Goal: Task Accomplishment & Management: Complete application form

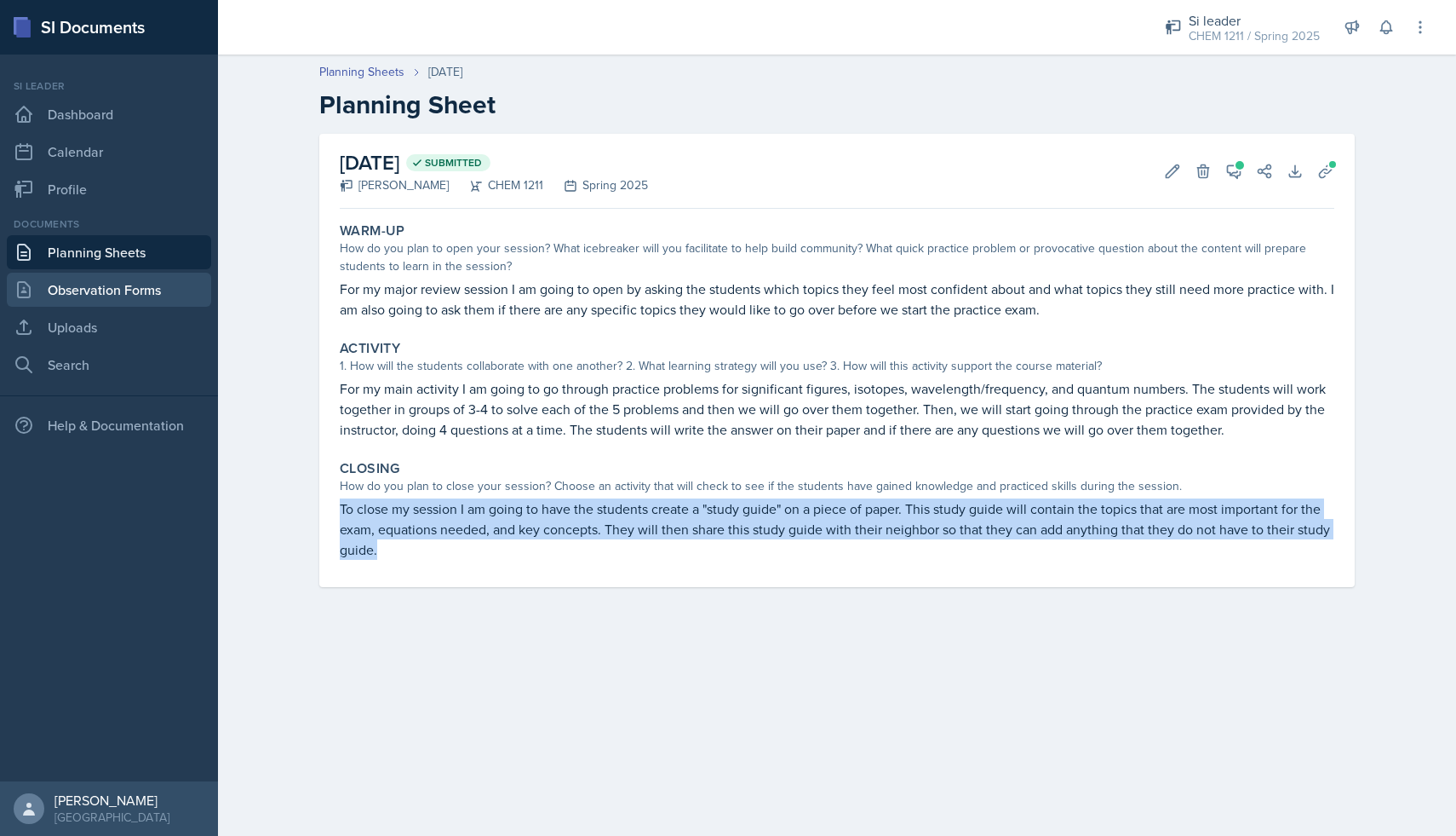
click at [106, 284] on link "Observation Forms" at bounding box center [109, 290] width 205 height 34
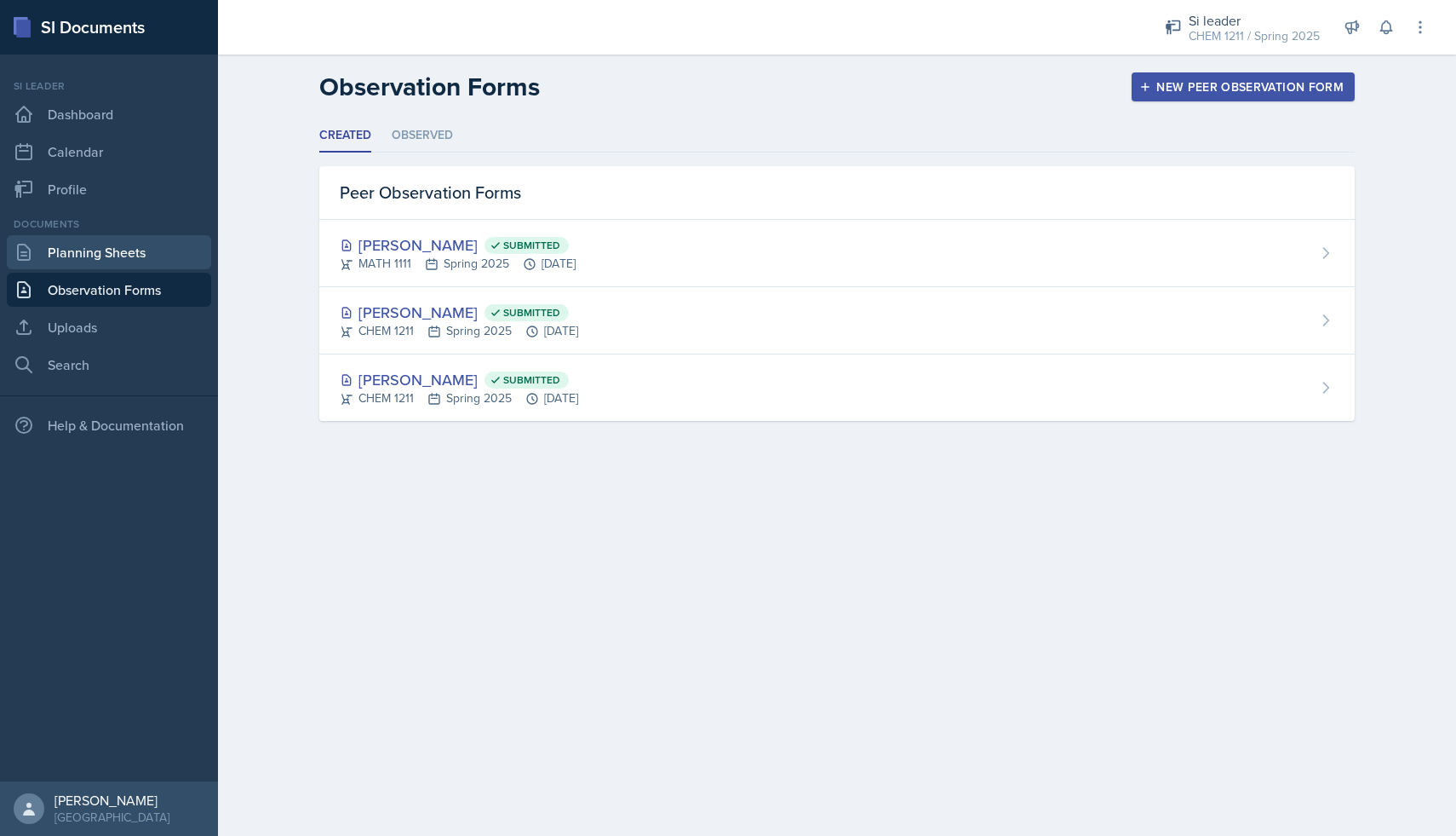
click at [128, 253] on link "Planning Sheets" at bounding box center [109, 252] width 205 height 34
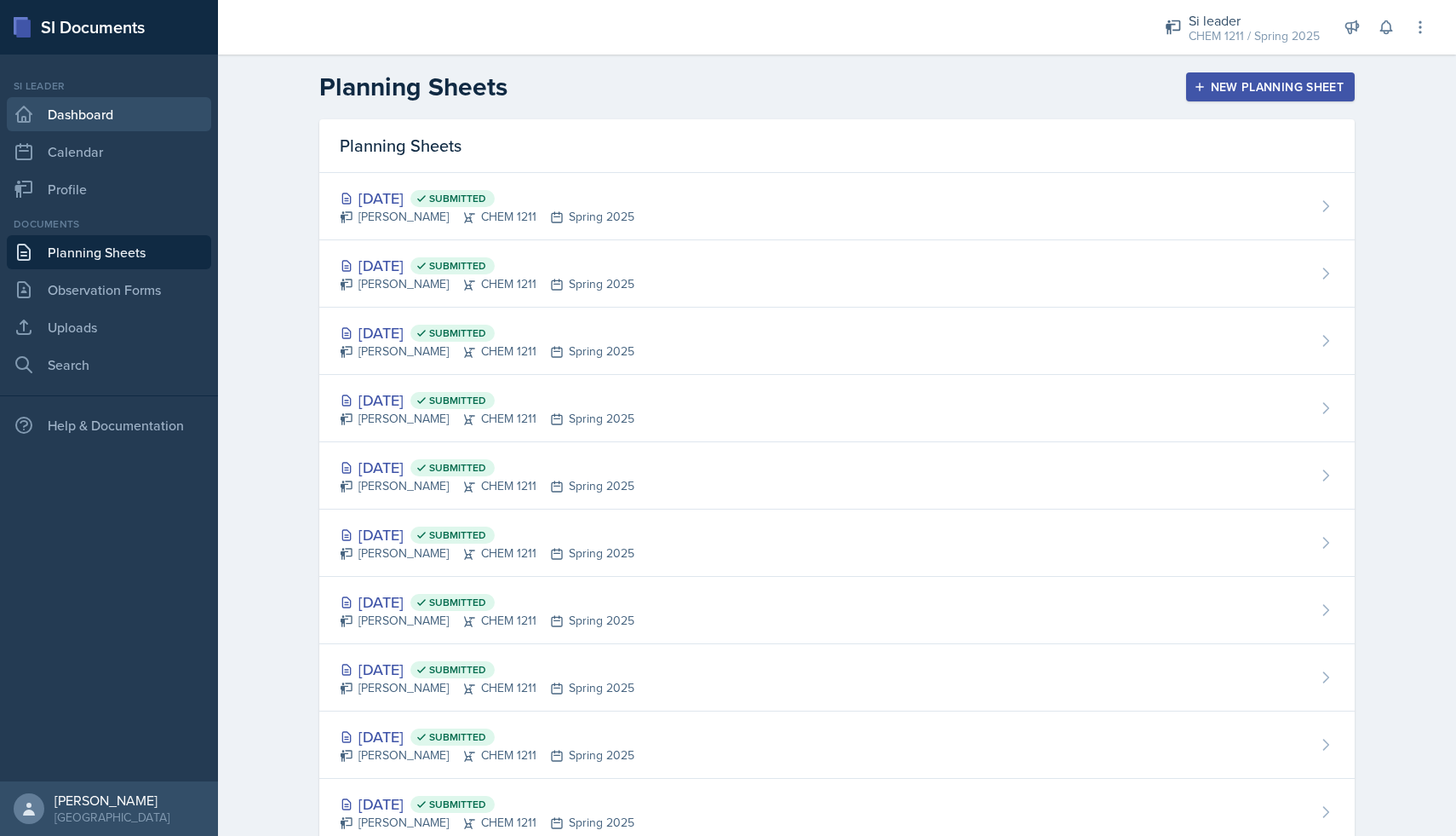
click at [133, 113] on link "Dashboard" at bounding box center [109, 114] width 205 height 34
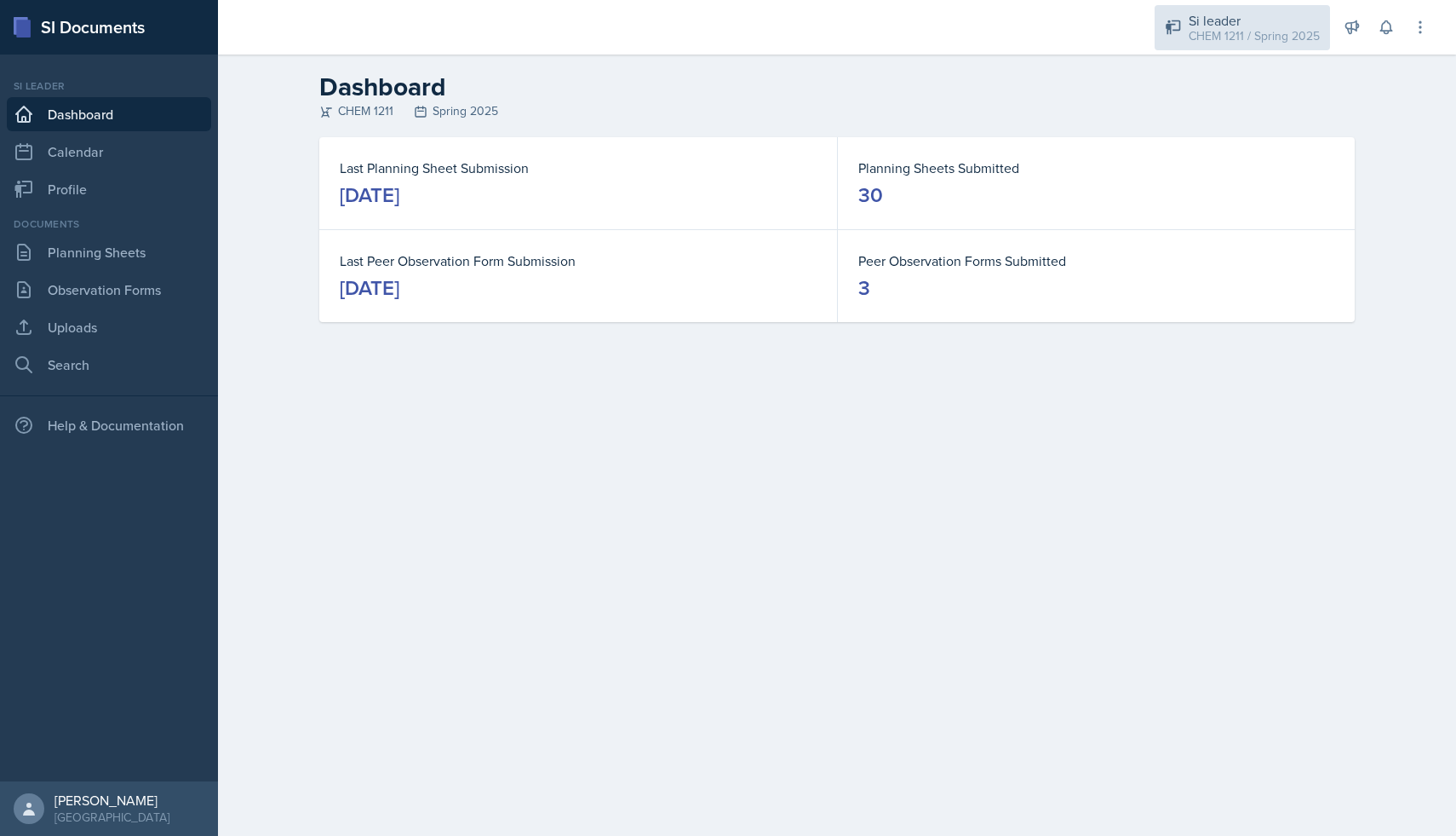
click at [1239, 38] on div "CHEM 1211 / Spring 2025" at bounding box center [1254, 36] width 131 height 18
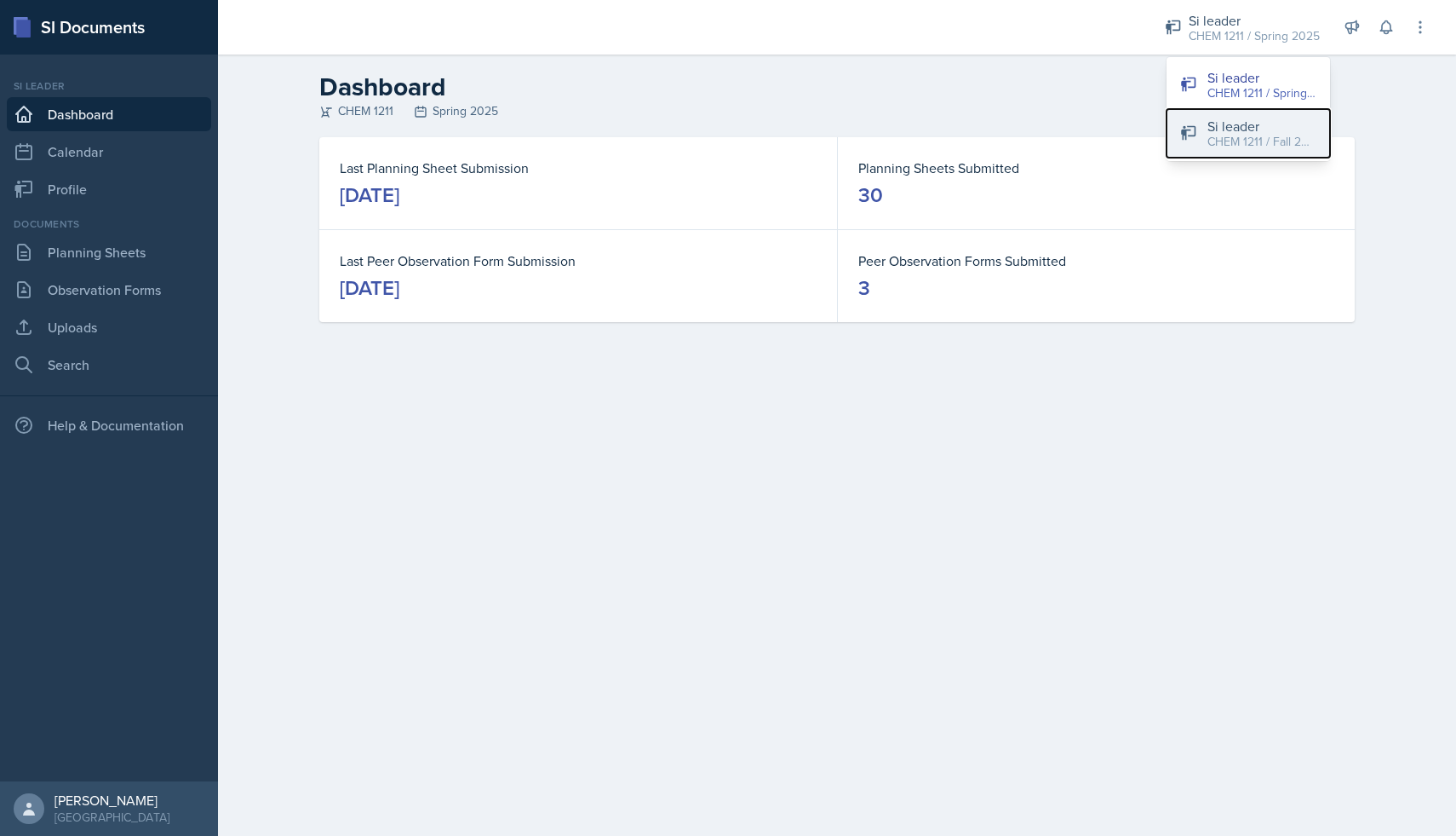
click at [1244, 138] on div "CHEM 1211 / Fall 2025" at bounding box center [1261, 141] width 109 height 18
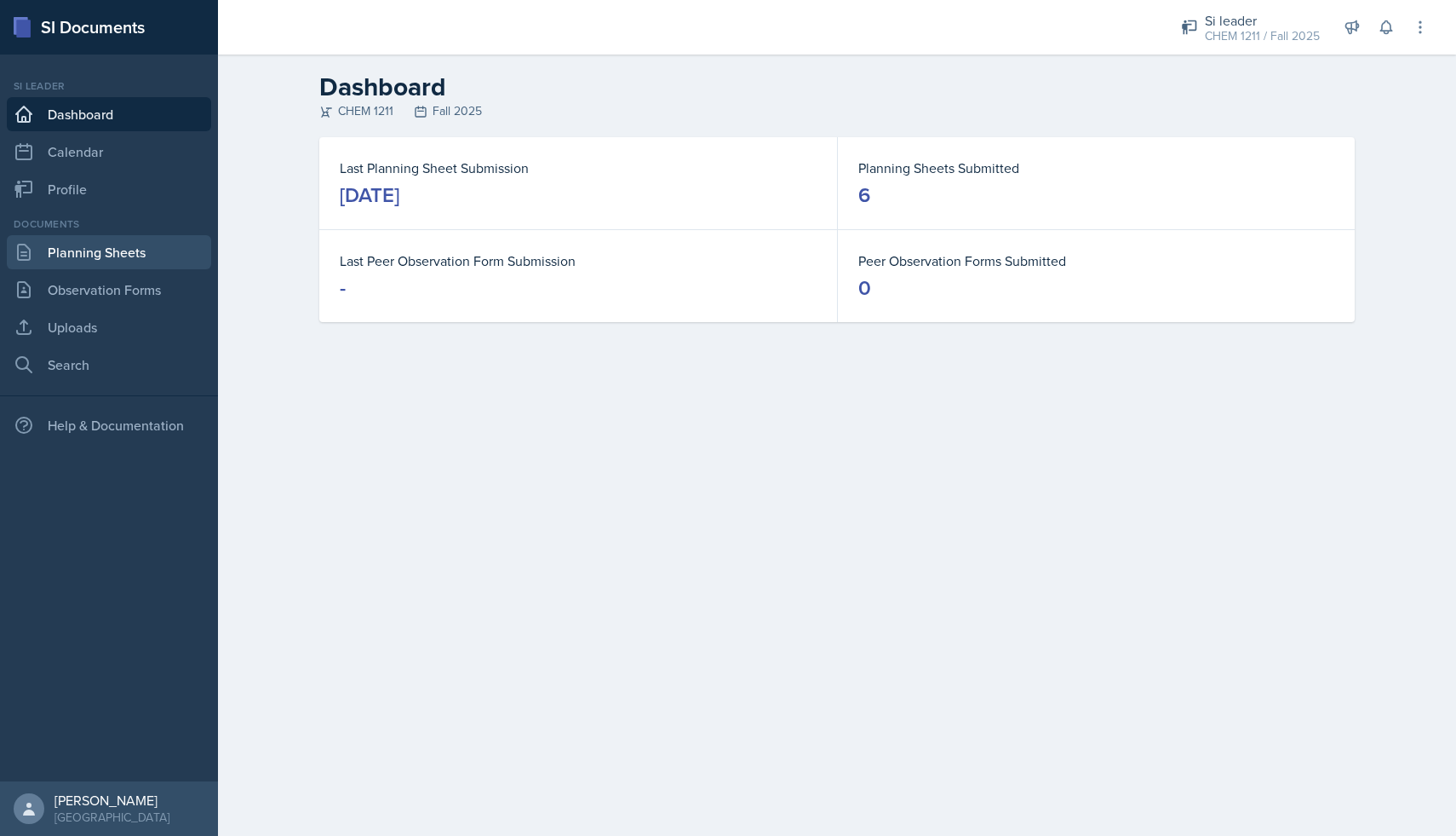
click at [138, 257] on link "Planning Sheets" at bounding box center [109, 252] width 205 height 34
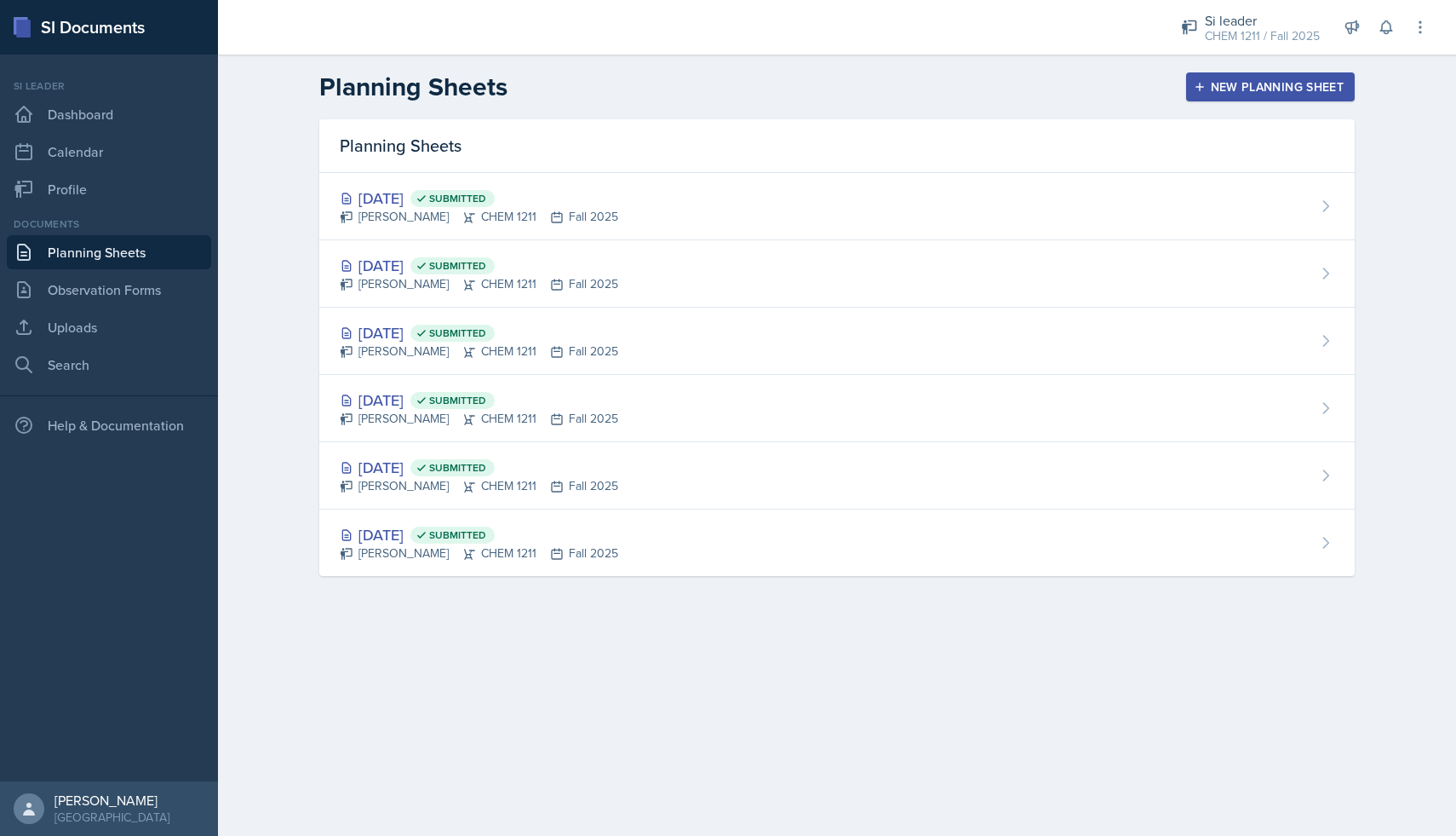
click at [1231, 96] on button "New Planning Sheet" at bounding box center [1270, 86] width 169 height 29
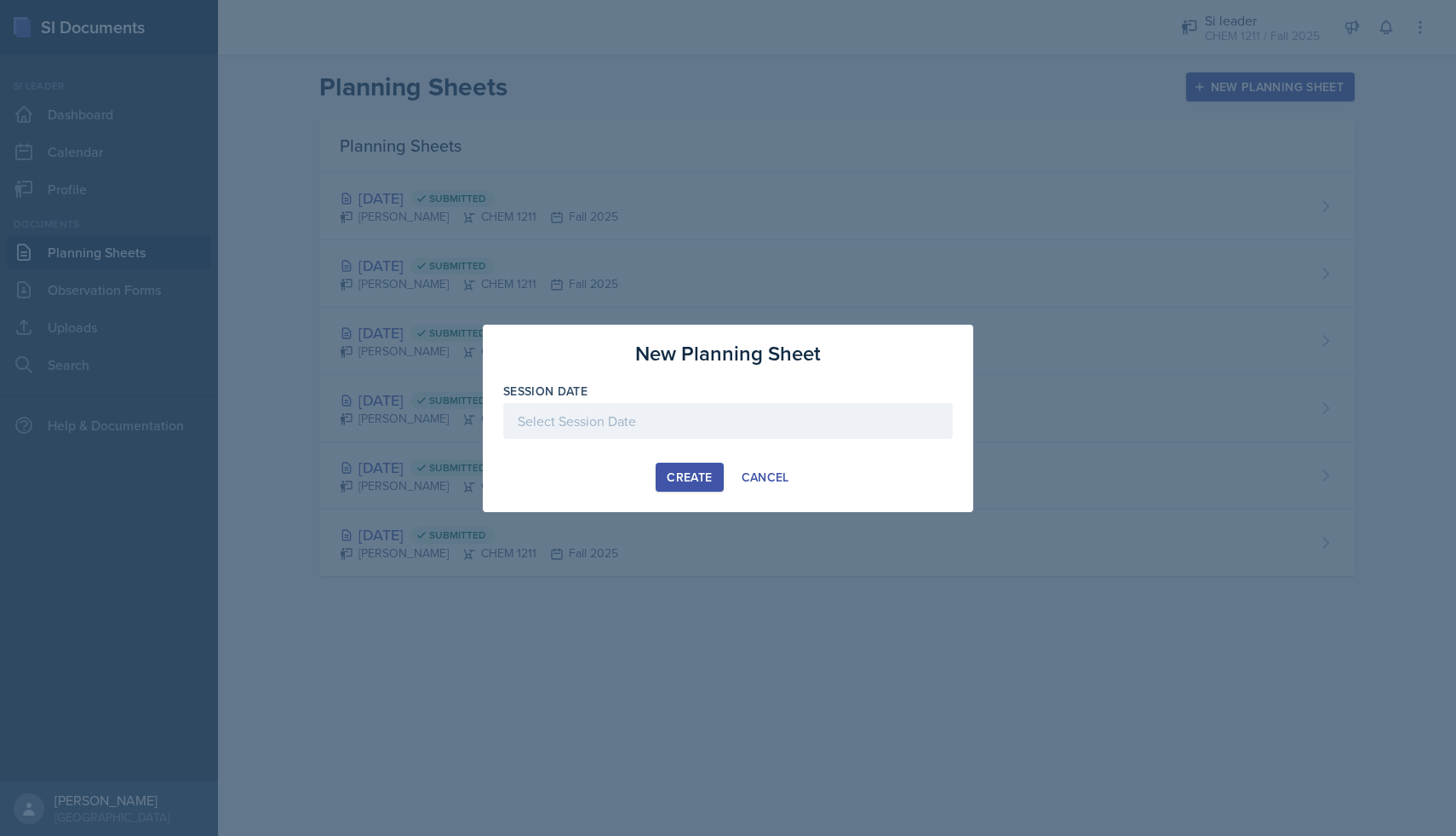
click at [727, 416] on div at bounding box center [728, 421] width 450 height 36
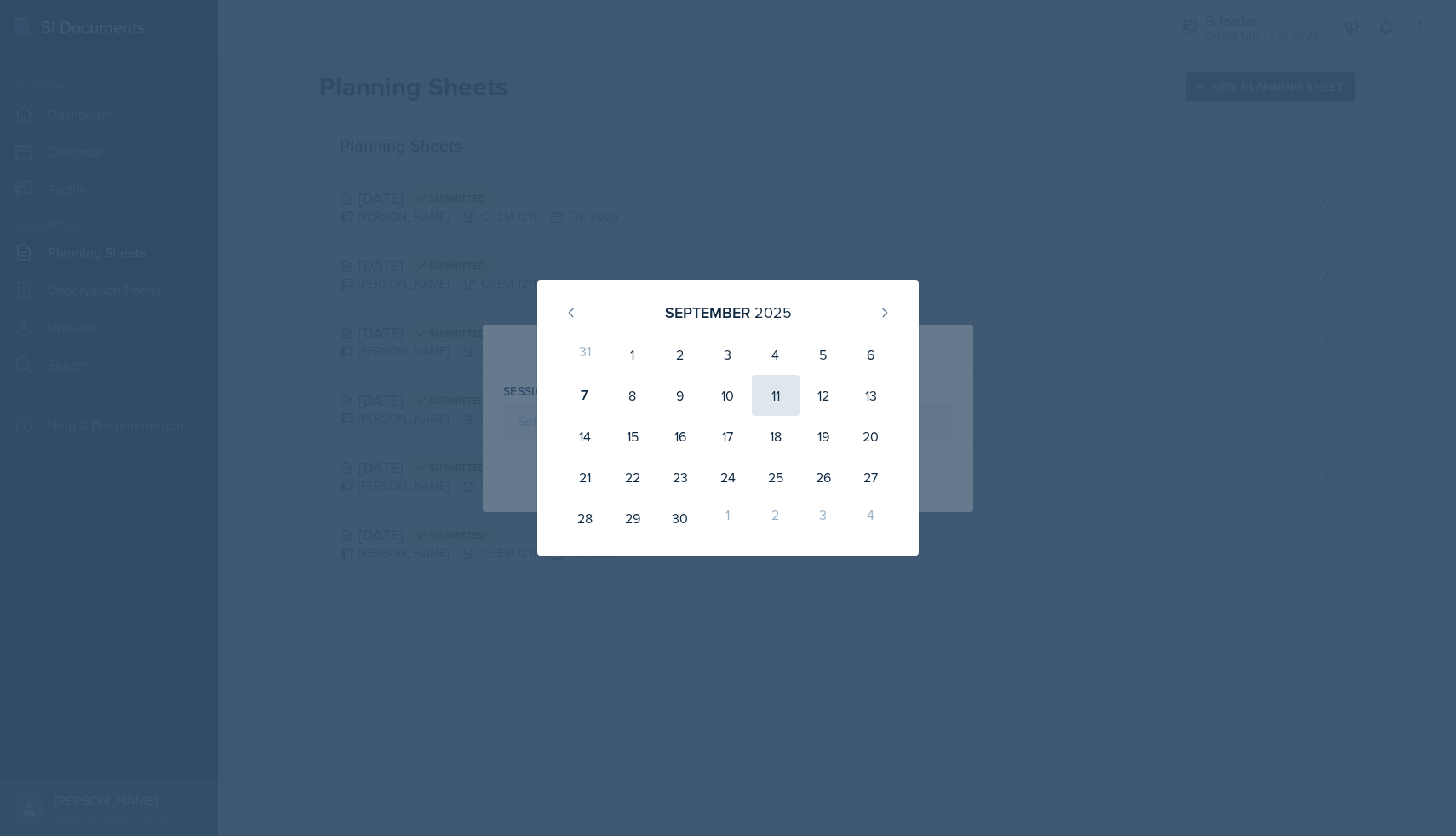
click at [782, 394] on div "11" at bounding box center [776, 394] width 47 height 41
type input "[DATE]"
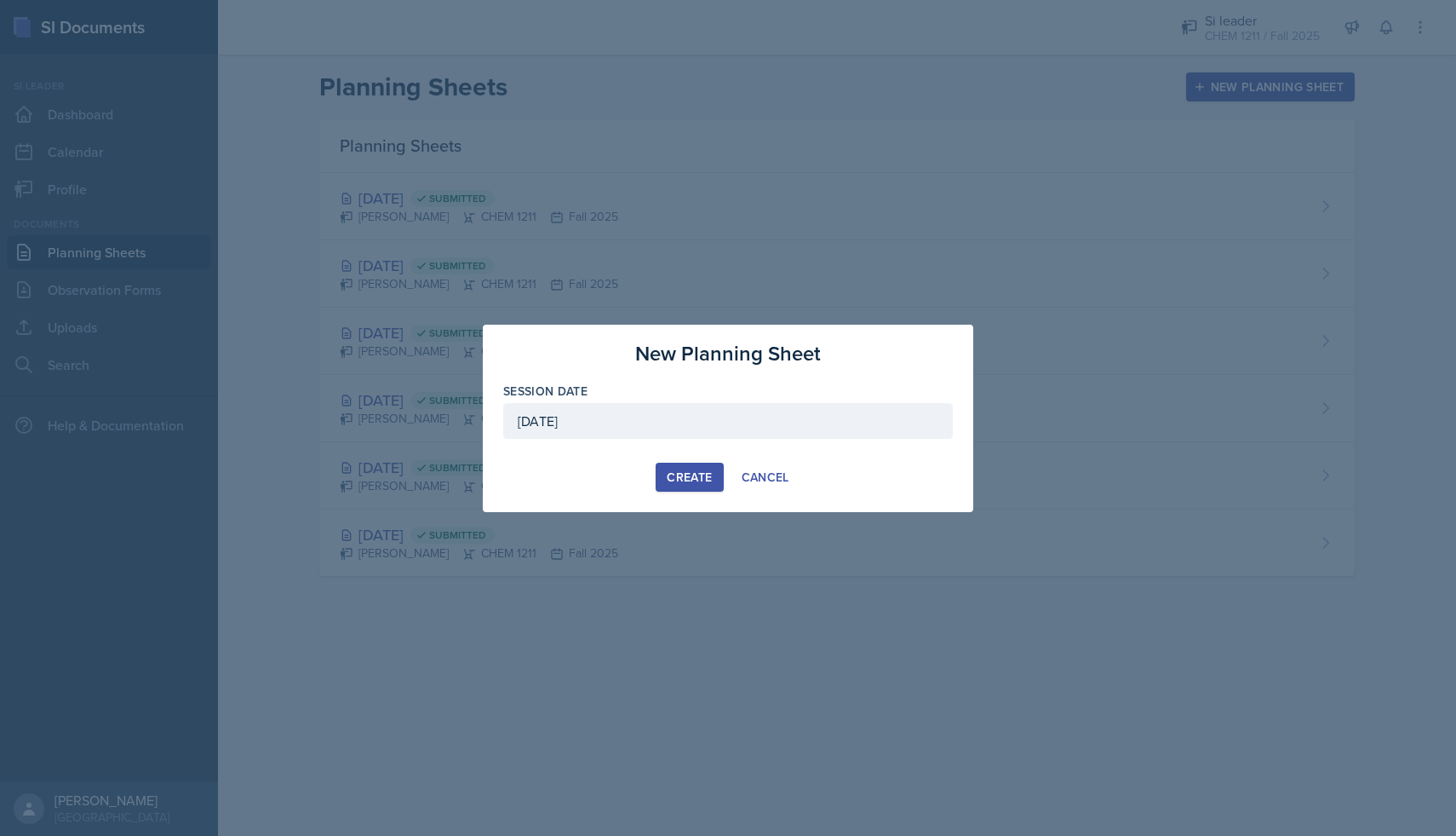
click at [685, 478] on div "Create" at bounding box center [690, 477] width 45 height 13
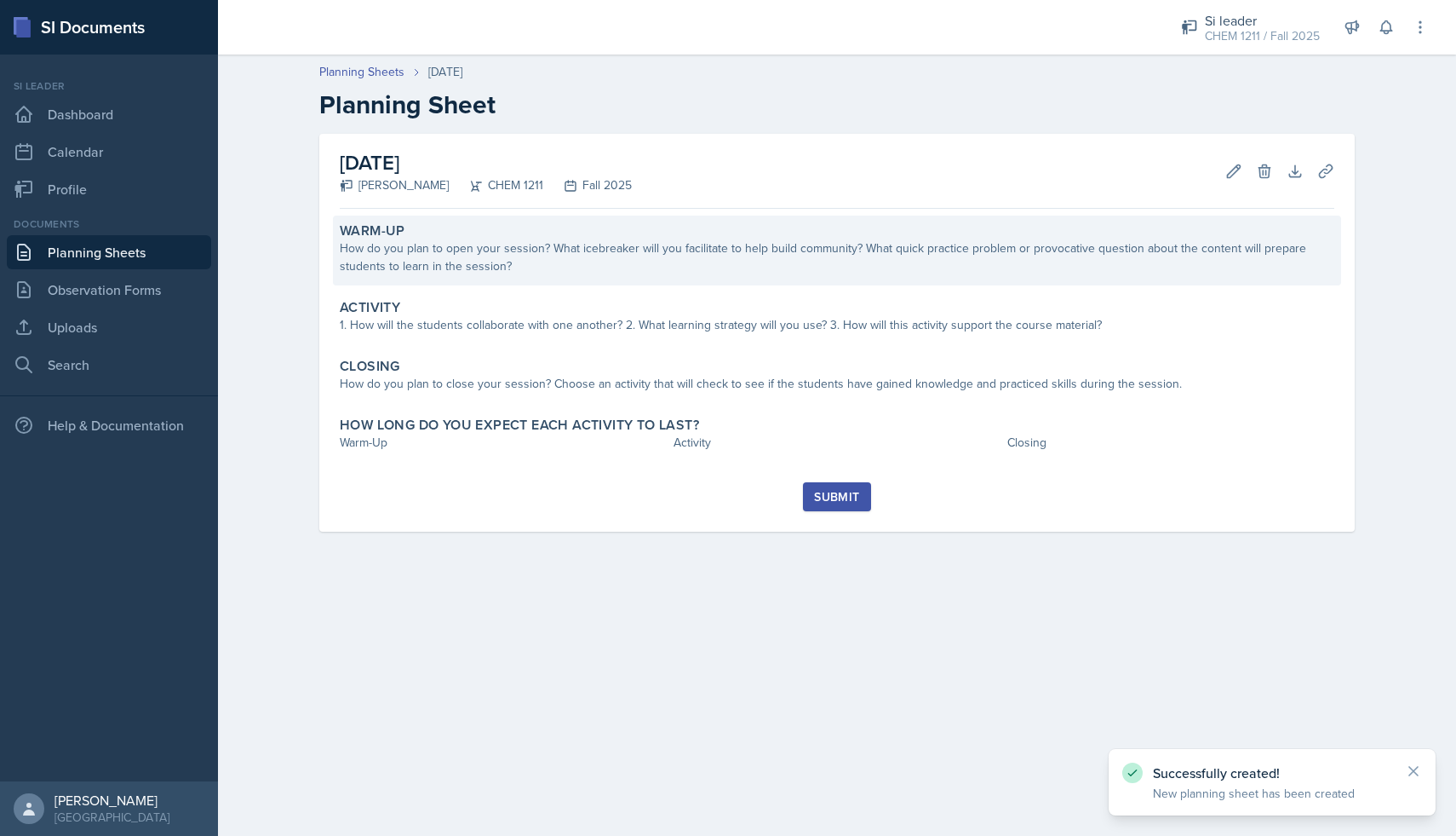
click at [542, 274] on div "How do you plan to open your session? What icebreaker will you facilitate to he…" at bounding box center [837, 258] width 995 height 36
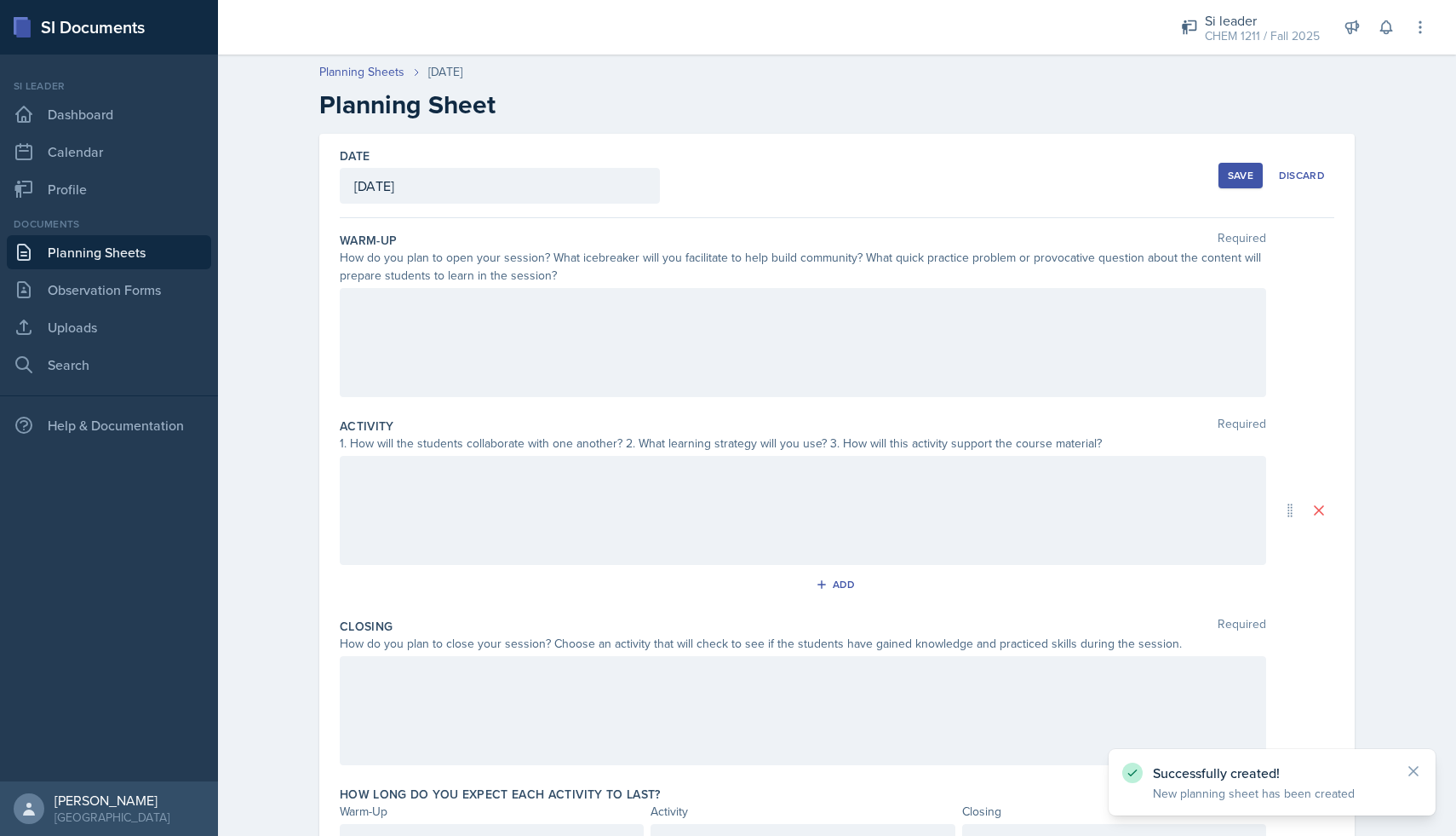
click at [542, 312] on div at bounding box center [803, 342] width 926 height 109
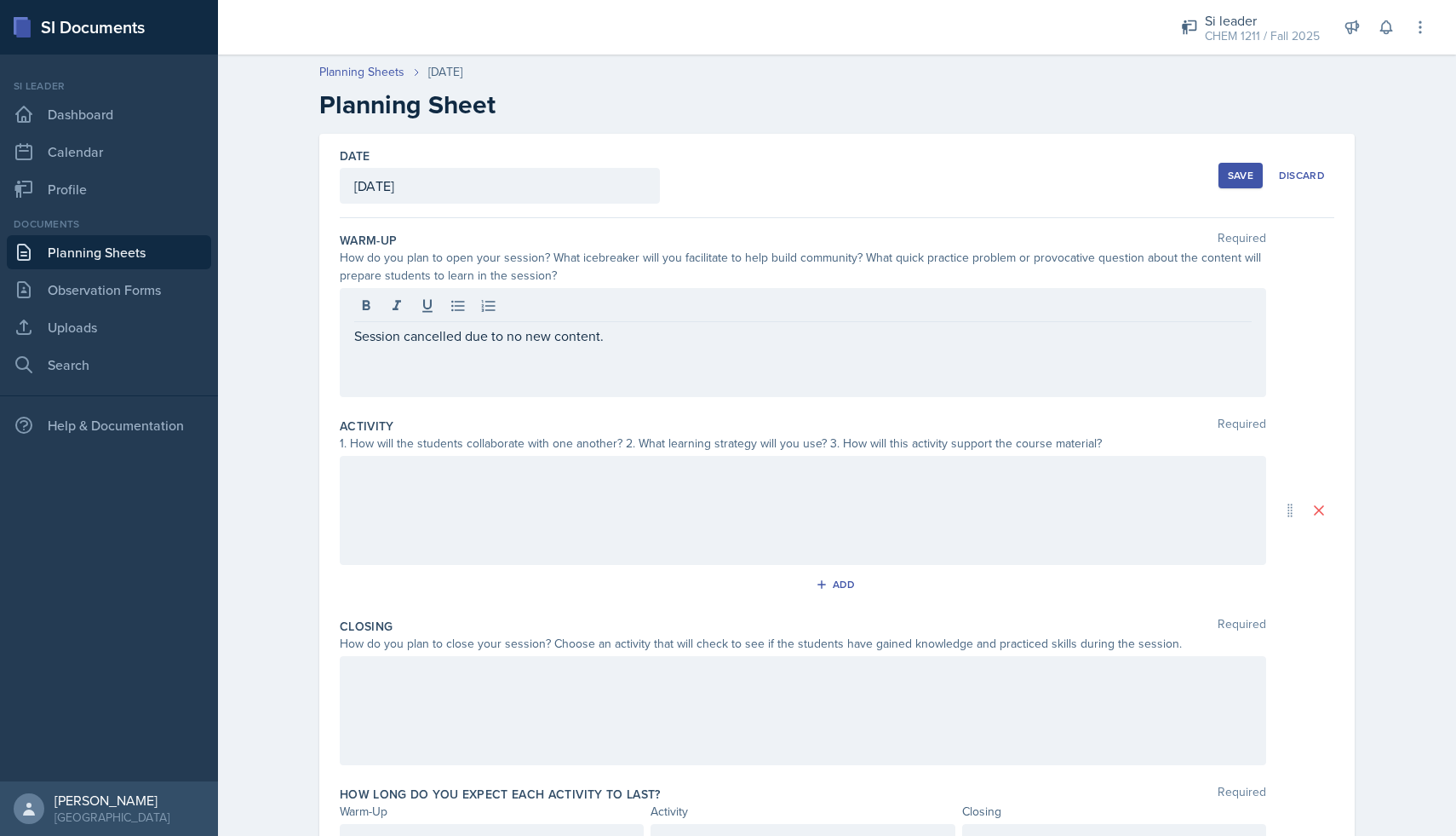
click at [520, 490] on div at bounding box center [803, 510] width 926 height 109
click at [517, 699] on div at bounding box center [803, 710] width 926 height 109
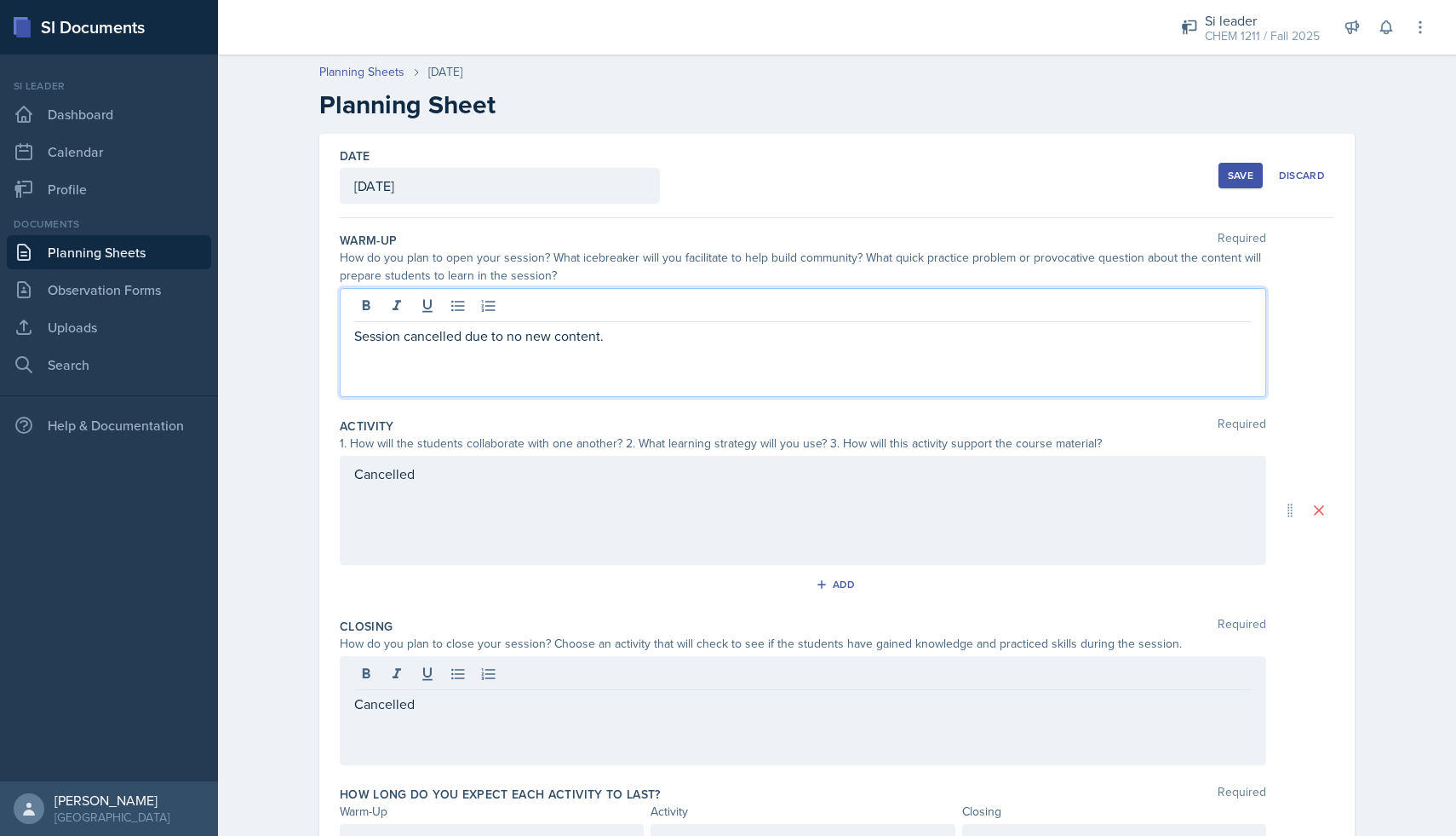
click at [642, 307] on div "Session cancelled due to no new content." at bounding box center [803, 342] width 926 height 109
click at [638, 334] on p "Session cancelled due to no new content." at bounding box center [802, 336] width 897 height 21
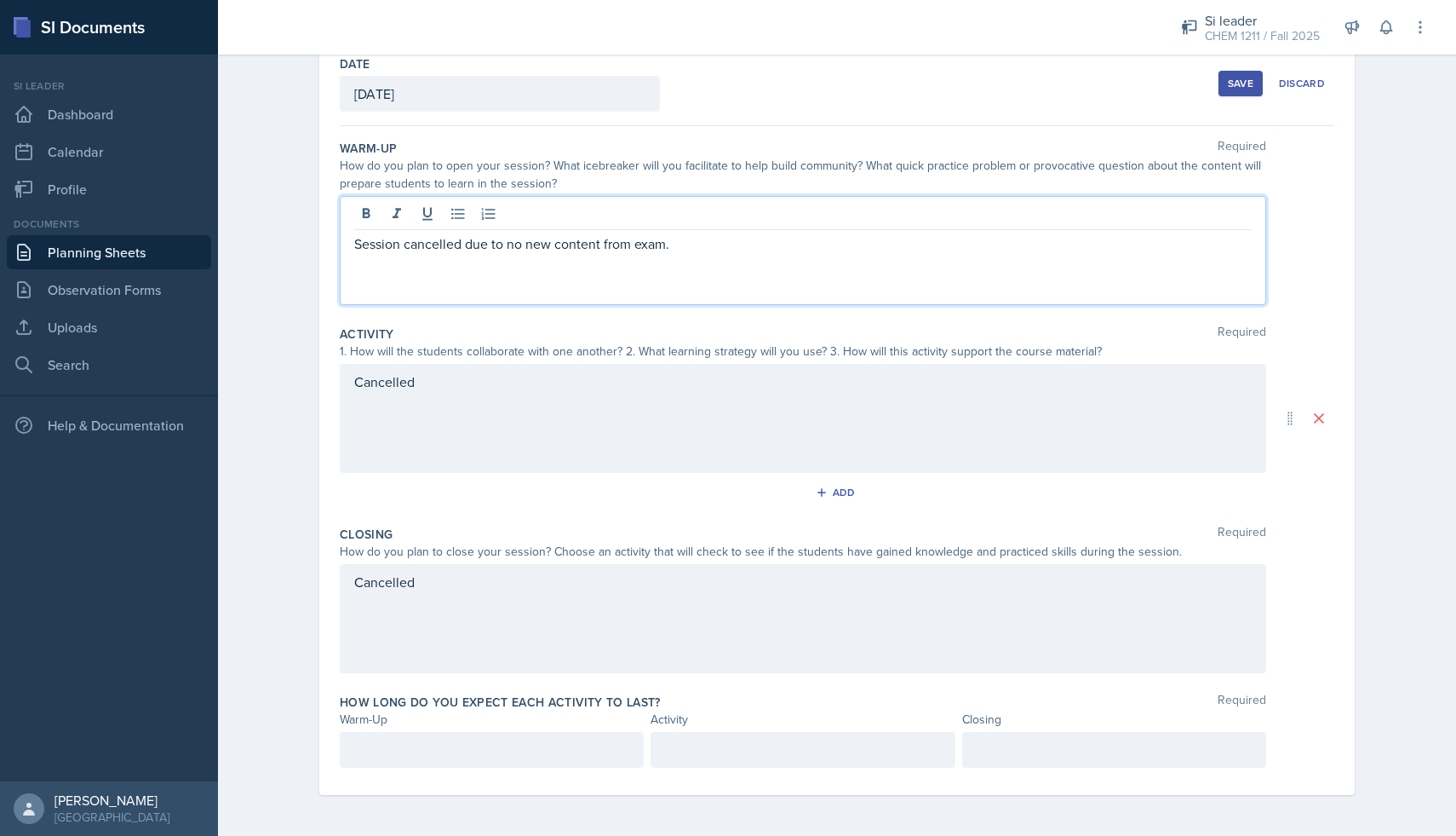
click at [560, 745] on p at bounding box center [492, 750] width 275 height 21
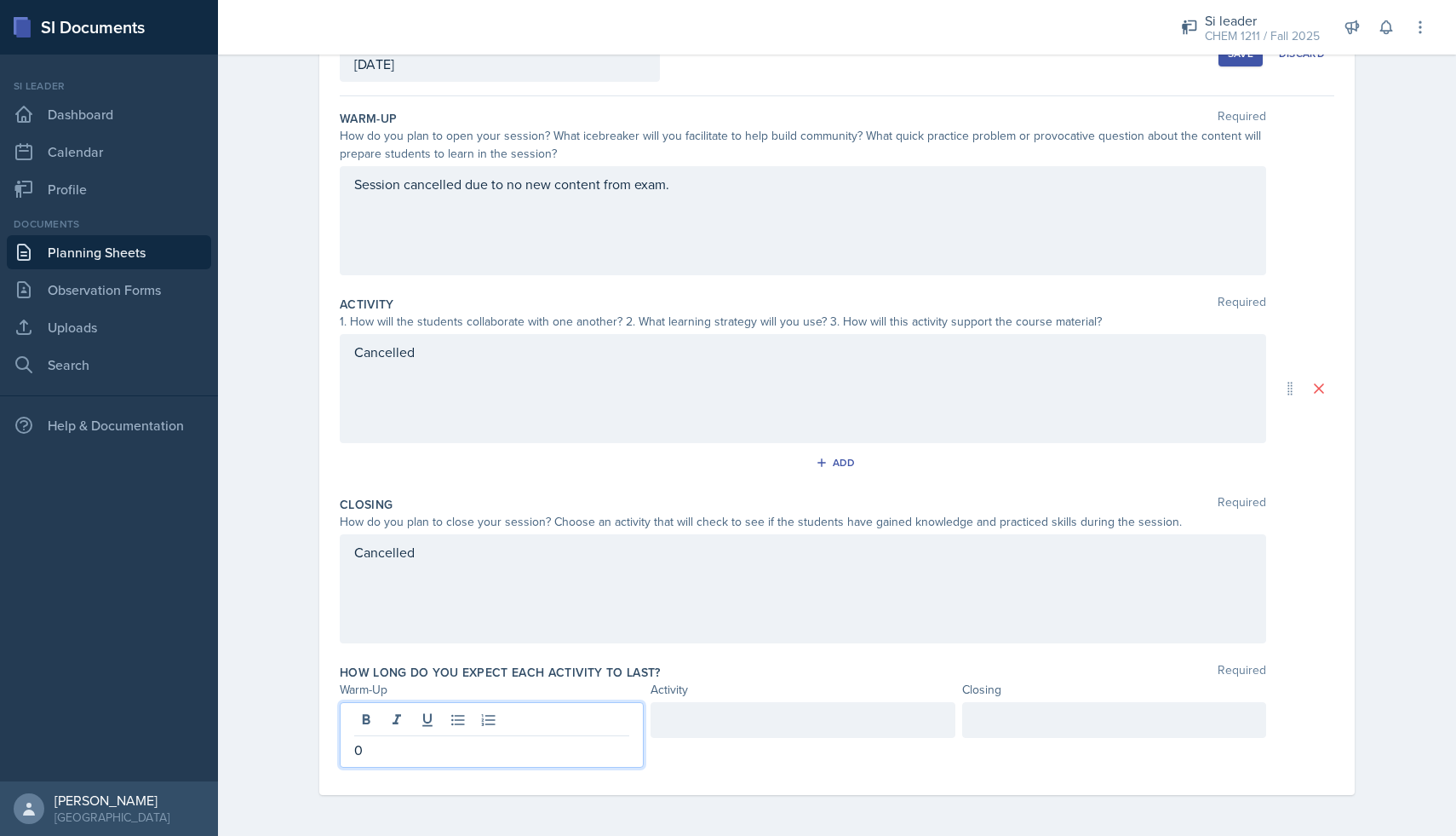
click at [734, 722] on div at bounding box center [802, 720] width 304 height 36
click at [1003, 720] on div at bounding box center [1114, 720] width 304 height 36
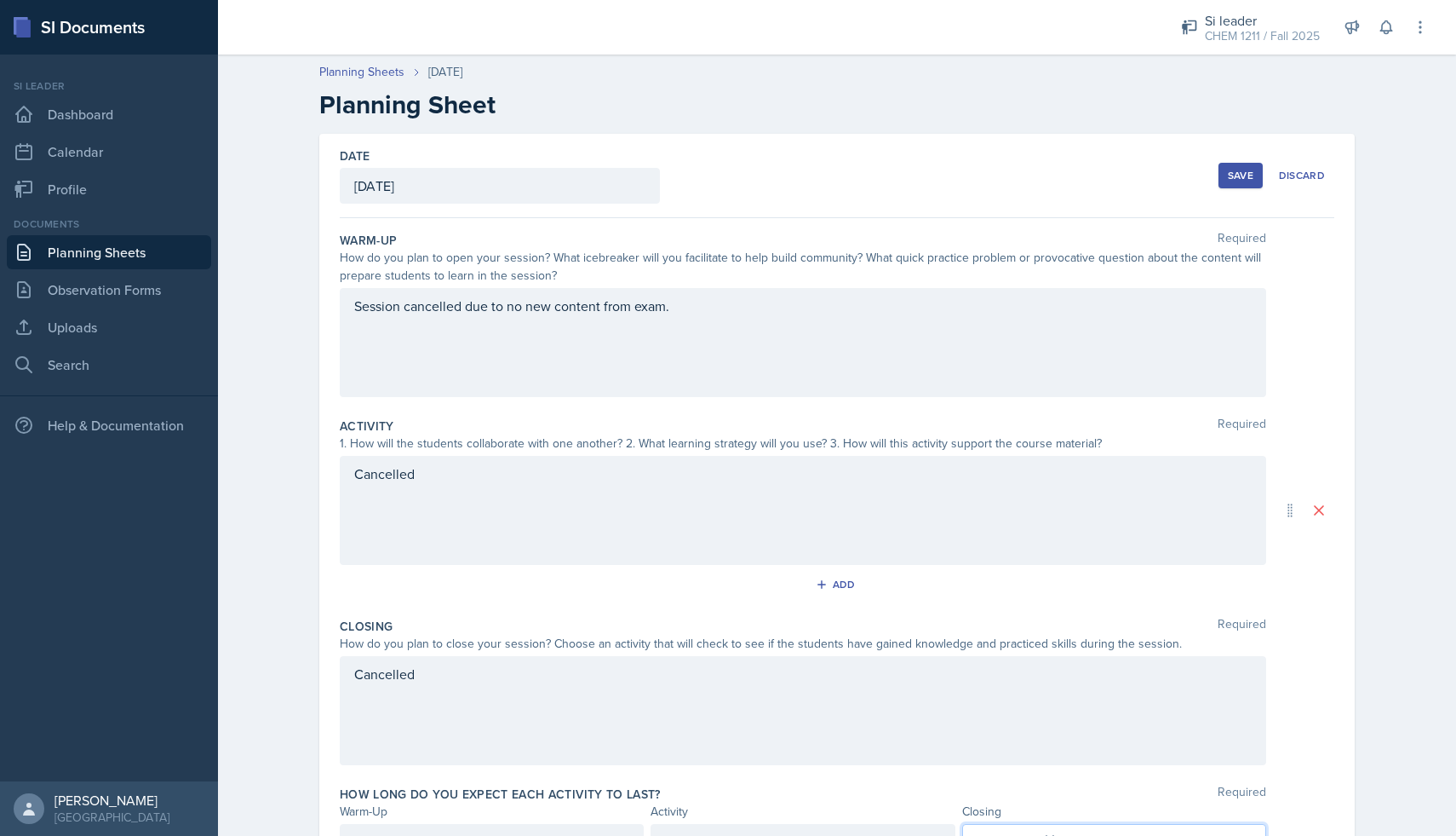
click at [1235, 178] on div "Save" at bounding box center [1240, 175] width 26 height 13
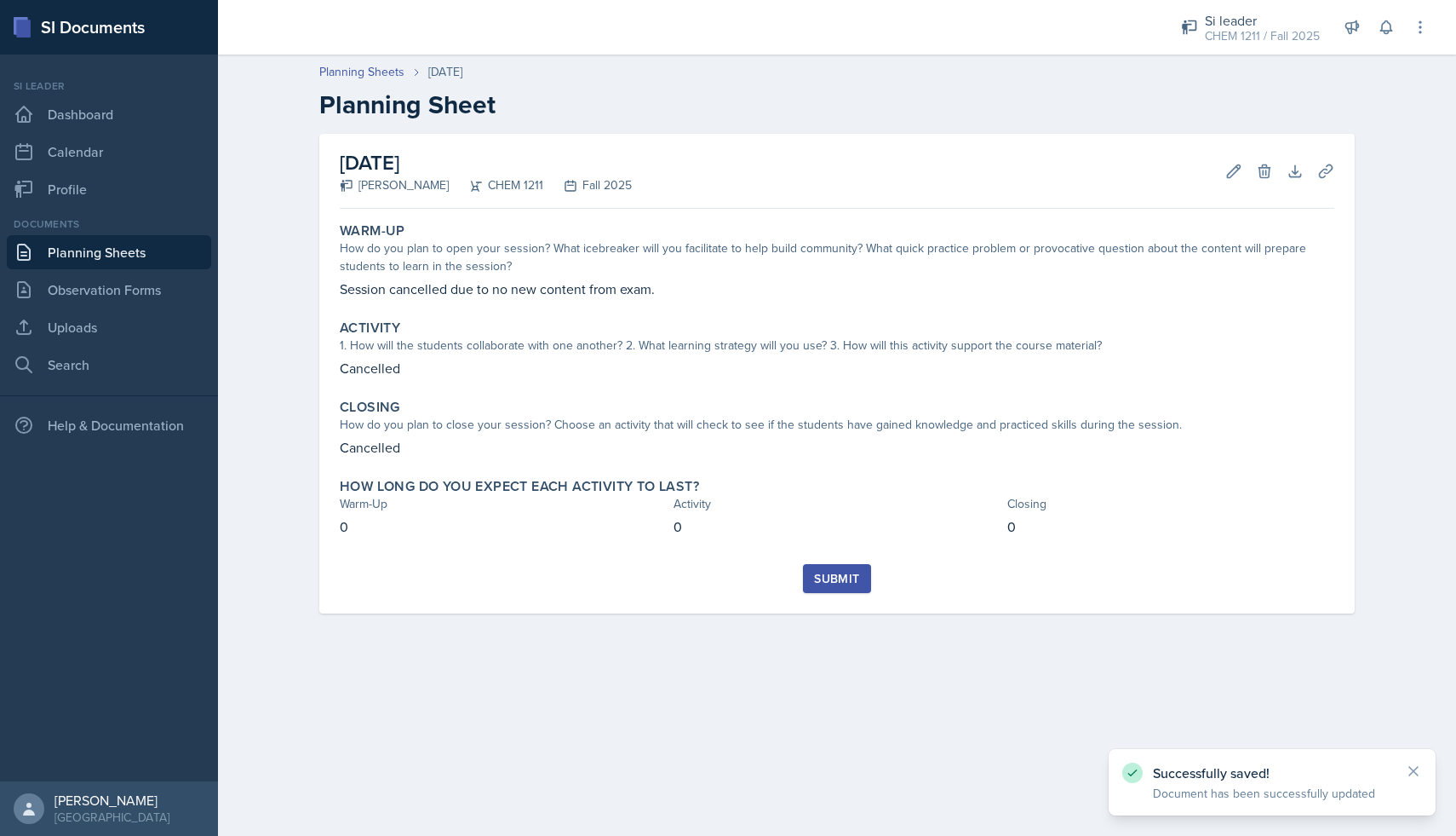
click at [854, 573] on div "Submit" at bounding box center [836, 578] width 45 height 13
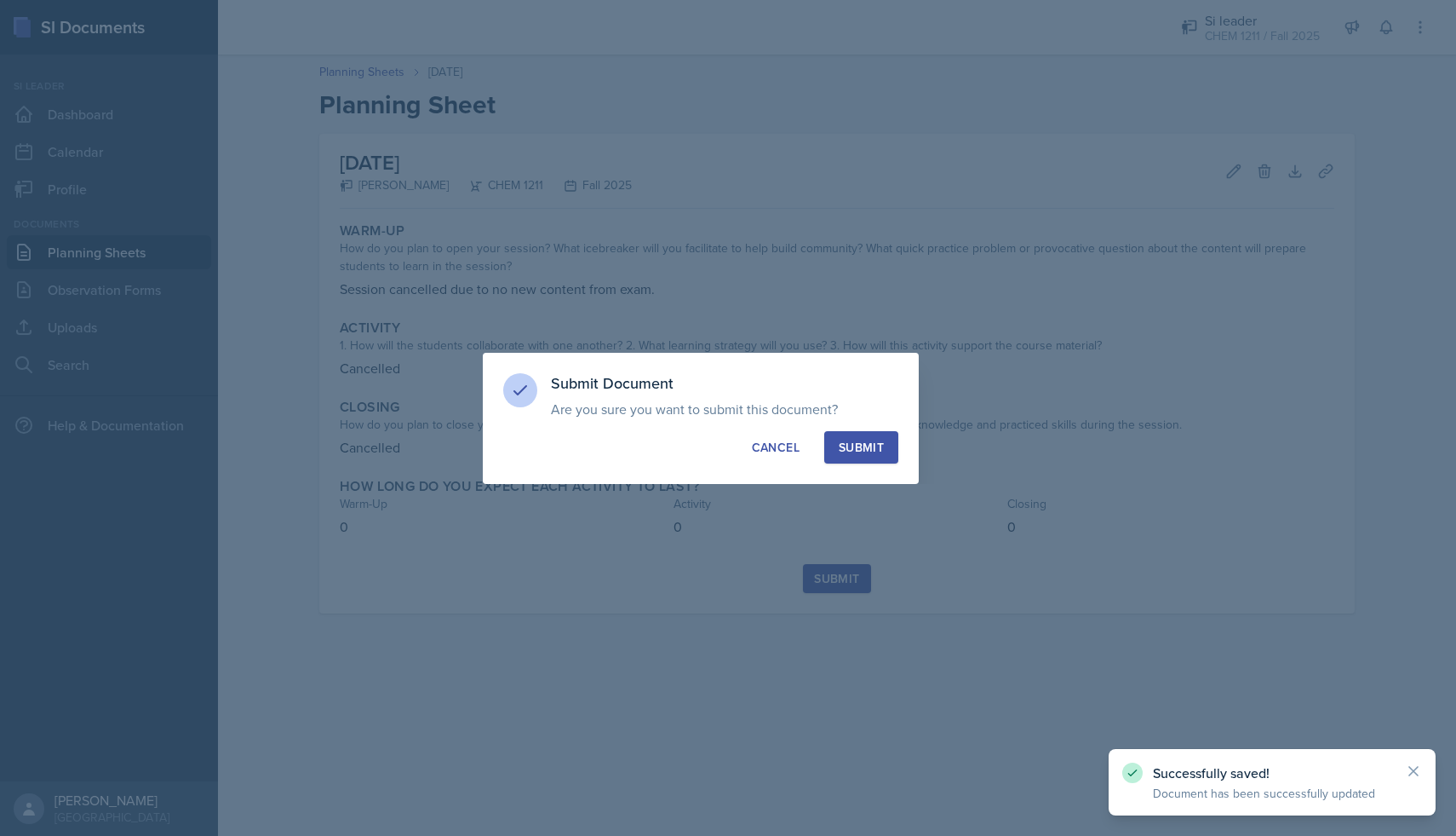
click at [866, 445] on div "Submit" at bounding box center [861, 447] width 45 height 17
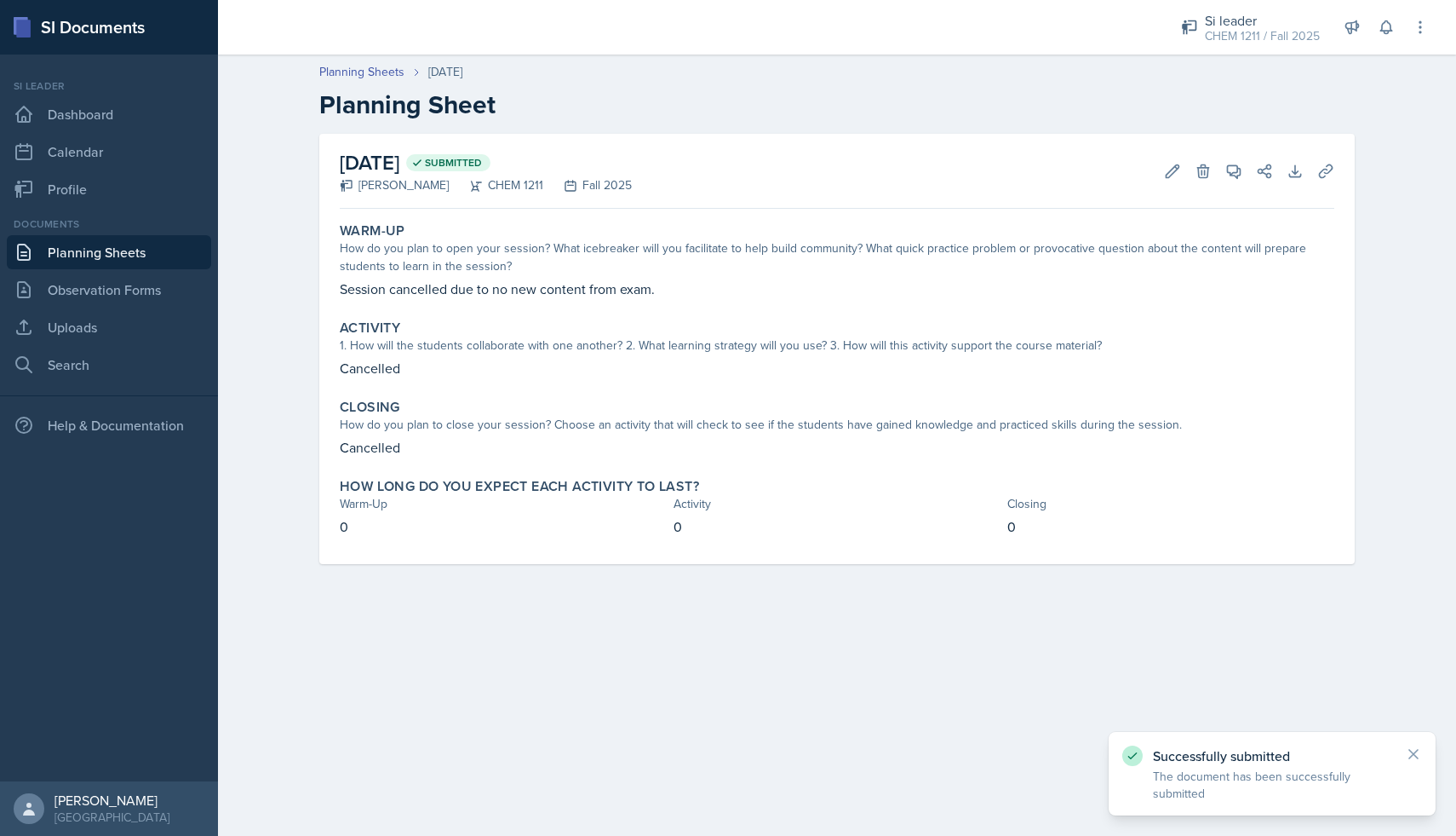
click at [172, 262] on link "Planning Sheets" at bounding box center [109, 252] width 205 height 34
